Goal: Find specific page/section: Locate a particular part of the current website

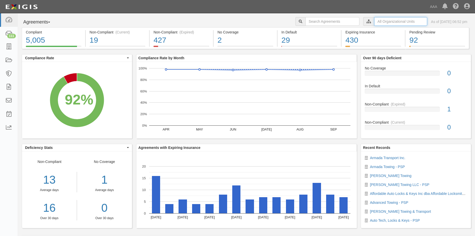
click at [387, 22] on input "text" at bounding box center [400, 21] width 53 height 9
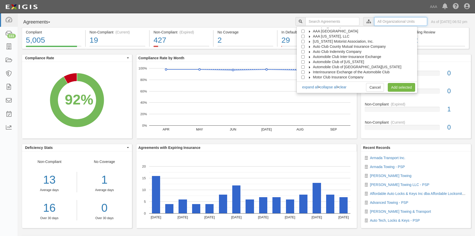
scroll to position [20, 0]
click at [304, 61] on input "Automobile Club of [GEOGRAPHIC_DATA][US_STATE]" at bounding box center [302, 61] width 3 height 3
checkbox input "true"
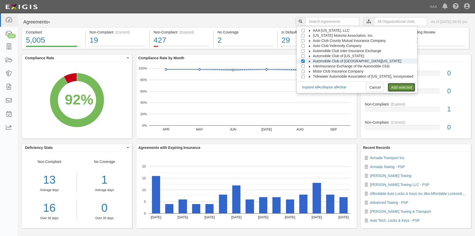
click at [398, 89] on link "Add selected" at bounding box center [400, 87] width 27 height 9
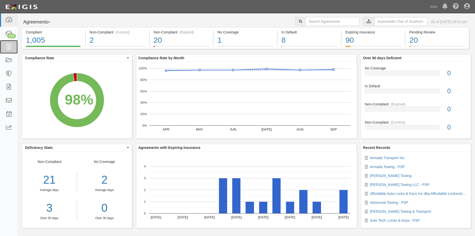
click at [7, 47] on icon at bounding box center [8, 47] width 7 height 6
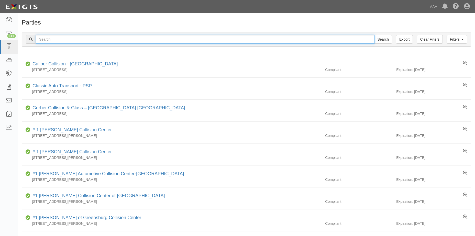
click at [60, 40] on input "text" at bounding box center [205, 39] width 338 height 9
type input "Golden Bear Towing,"
click at [377, 39] on input "Search" at bounding box center [383, 39] width 18 height 9
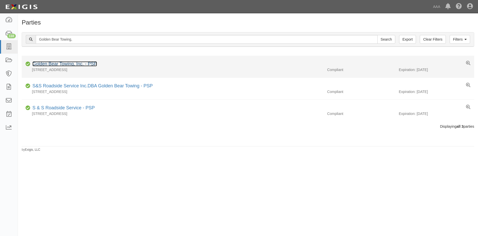
click at [54, 65] on link "Golden Bear Towing, Inc. - PSP" at bounding box center [64, 63] width 65 height 5
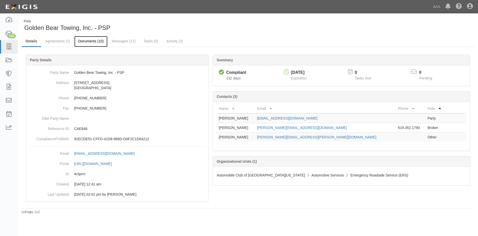
click at [94, 42] on link "Documents (10)" at bounding box center [90, 41] width 33 height 11
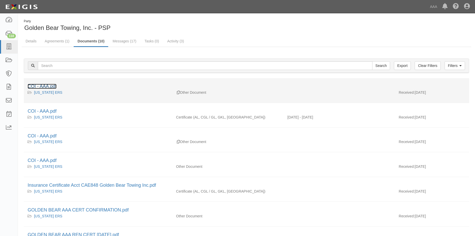
click at [42, 86] on link "COI - AAA.pdf" at bounding box center [42, 86] width 29 height 5
